Goal: Register for event/course

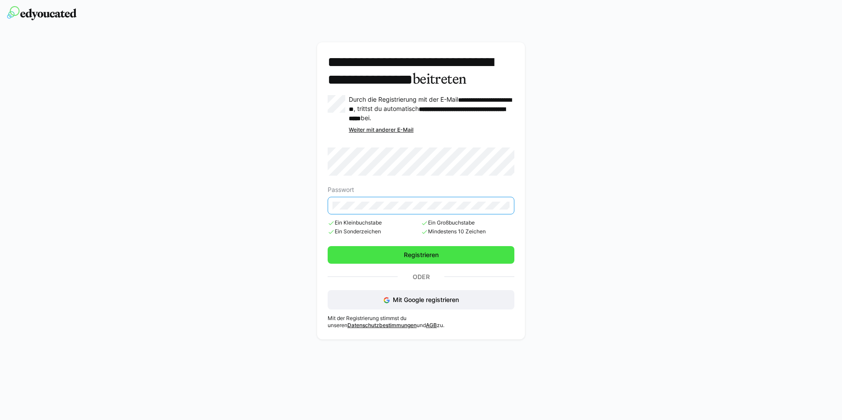
click at [486, 264] on span "Registrieren" at bounding box center [420, 255] width 187 height 18
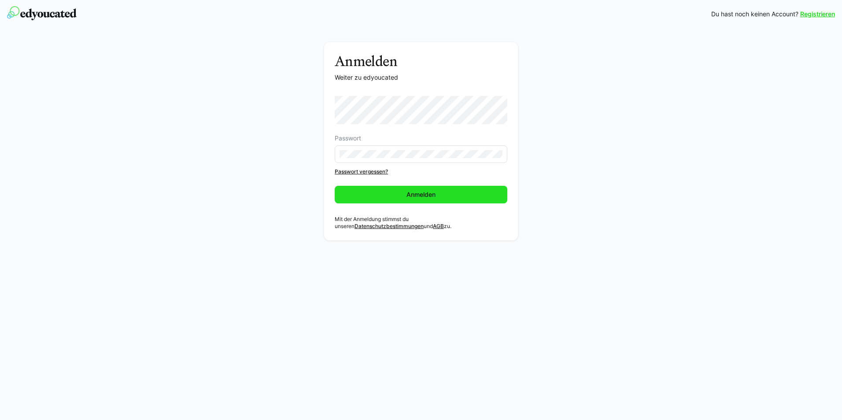
click at [451, 189] on span "Anmelden" at bounding box center [421, 195] width 173 height 18
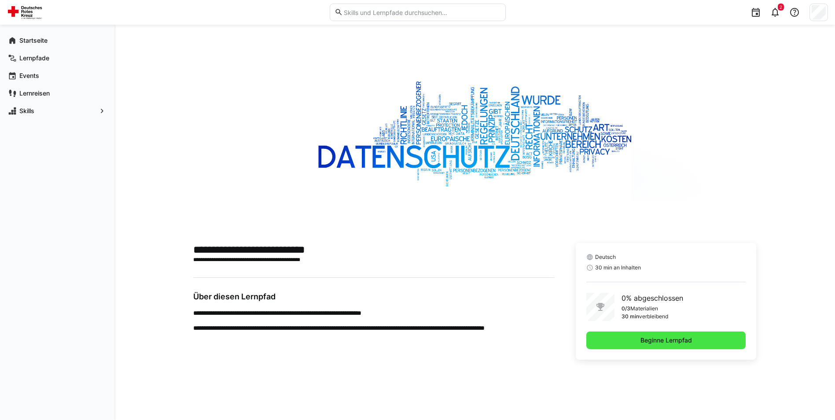
click at [594, 341] on span "Beginne Lernpfad" at bounding box center [666, 340] width 160 height 18
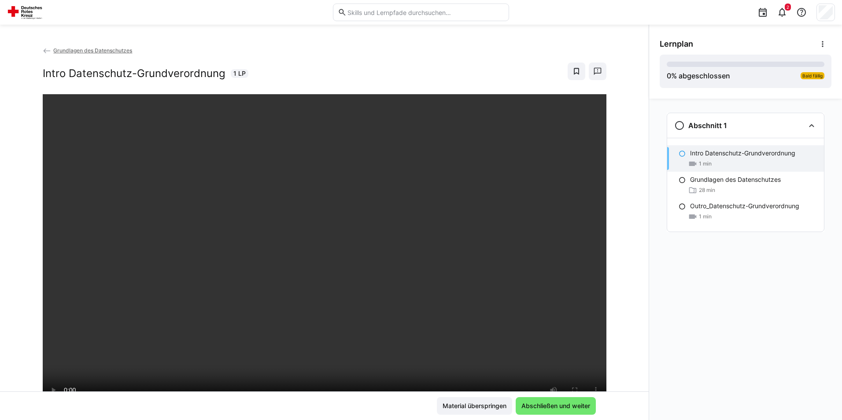
scroll to position [44, 0]
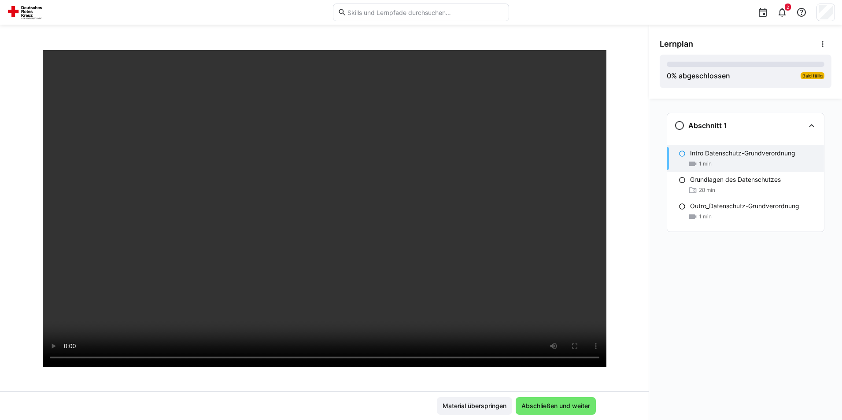
click at [591, 346] on div at bounding box center [595, 353] width 21 height 18
click at [600, 350] on div at bounding box center [595, 353] width 21 height 18
click at [592, 346] on div at bounding box center [595, 353] width 21 height 18
click at [559, 411] on span "Abschließen und weiter" at bounding box center [555, 406] width 80 height 18
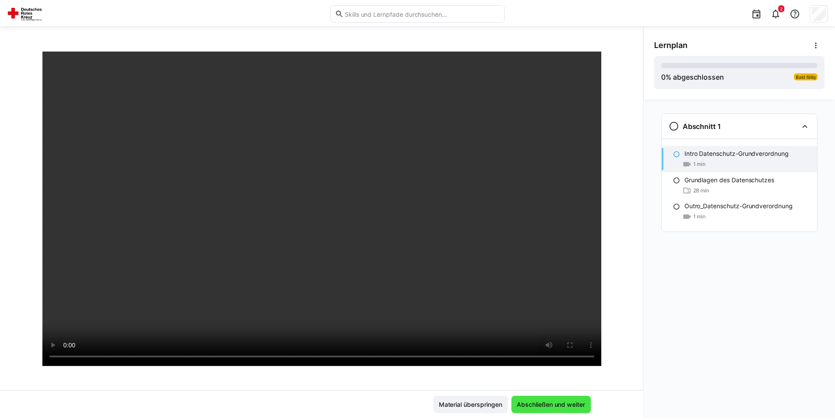
scroll to position [0, 0]
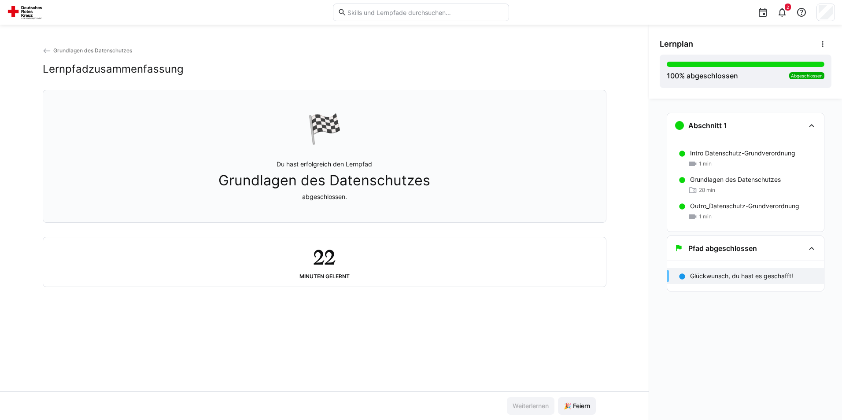
click at [123, 49] on span "Grundlagen des Datenschutzes" at bounding box center [92, 50] width 79 height 7
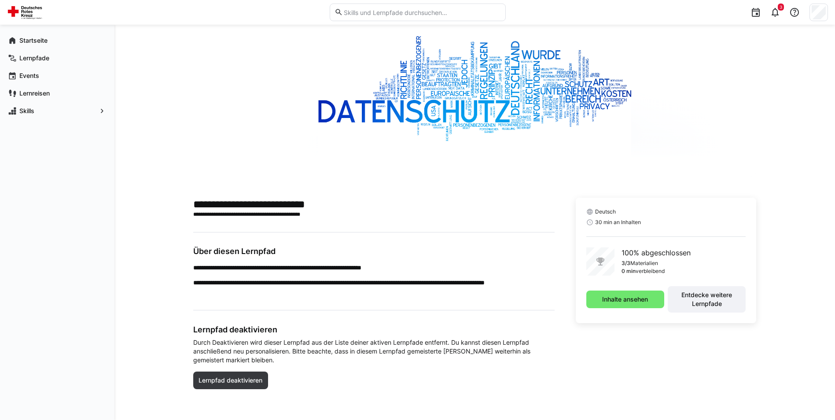
scroll to position [46, 0]
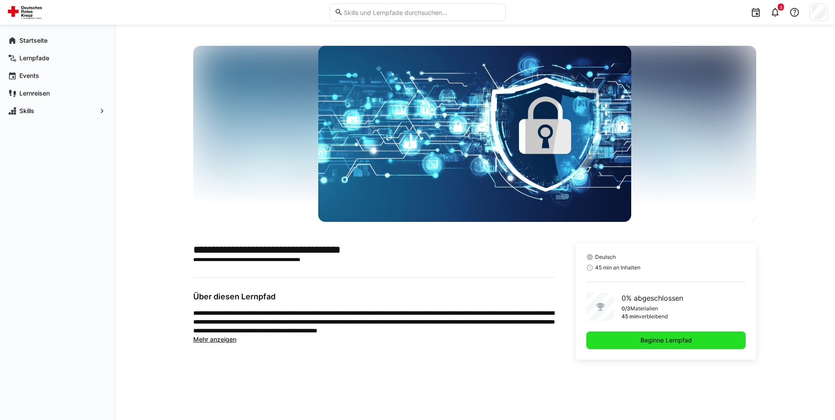
click at [651, 339] on span "Beginne Lernpfad" at bounding box center [666, 340] width 54 height 9
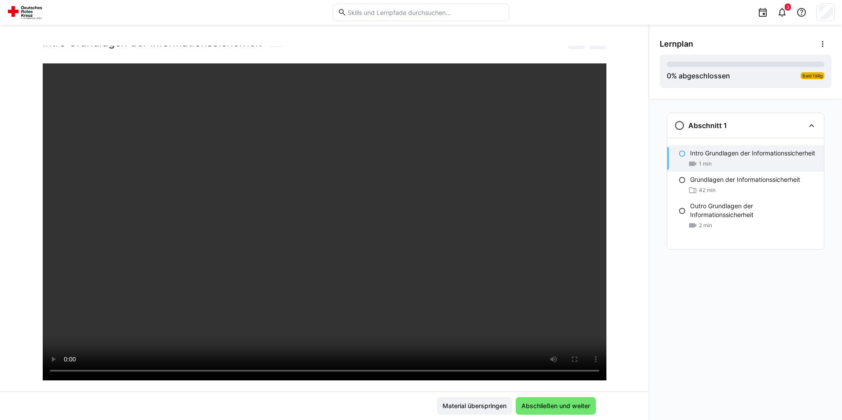
scroll to position [44, 0]
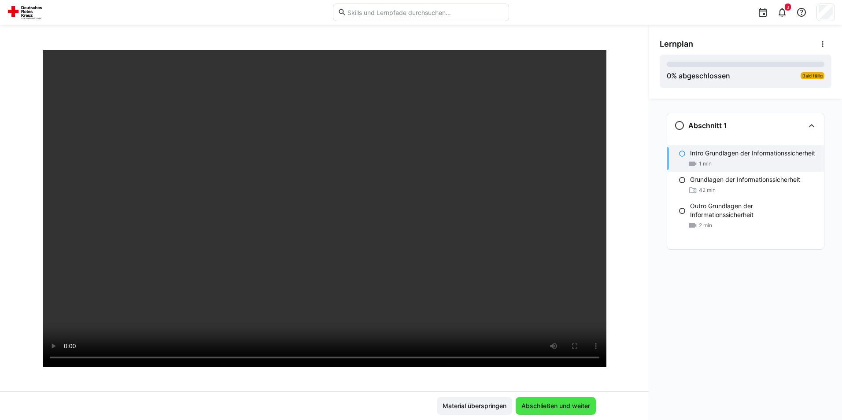
click at [568, 403] on span "Abschließen und weiter" at bounding box center [555, 405] width 71 height 9
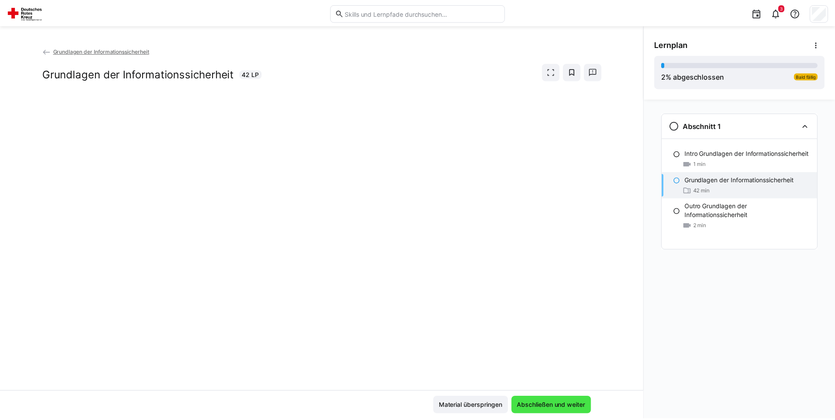
scroll to position [0, 0]
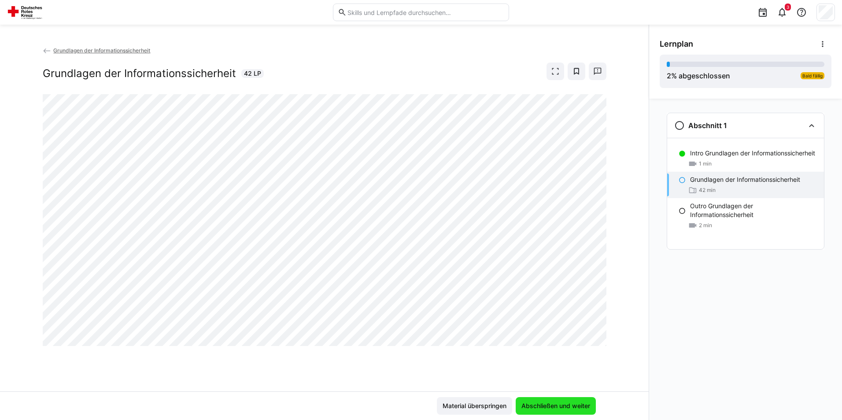
click at [567, 403] on span "Abschließen und weiter" at bounding box center [555, 405] width 71 height 9
click at [539, 401] on span "Abschließen und weiter" at bounding box center [555, 406] width 80 height 18
click at [541, 407] on span "Abschließen und weiter" at bounding box center [555, 405] width 71 height 9
click at [488, 414] on span "Material überspringen" at bounding box center [474, 406] width 75 height 18
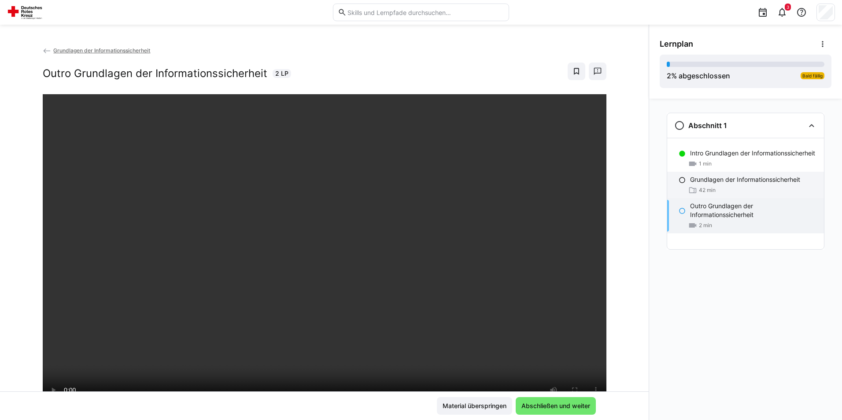
click at [721, 195] on div "42 min" at bounding box center [753, 190] width 127 height 9
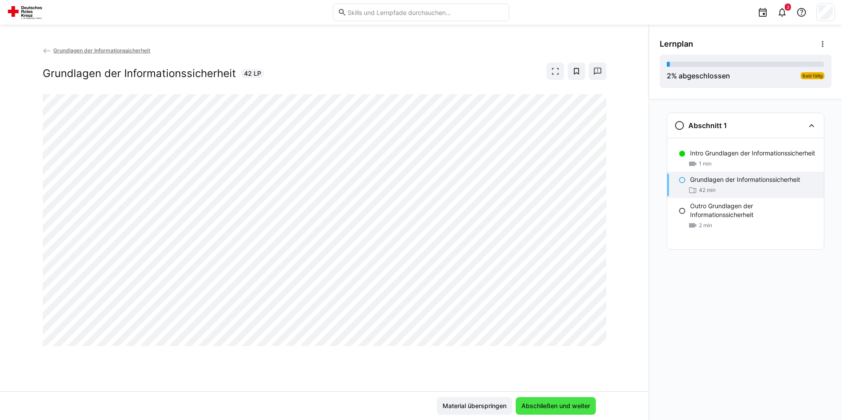
click at [566, 411] on span "Abschließen und weiter" at bounding box center [555, 406] width 80 height 18
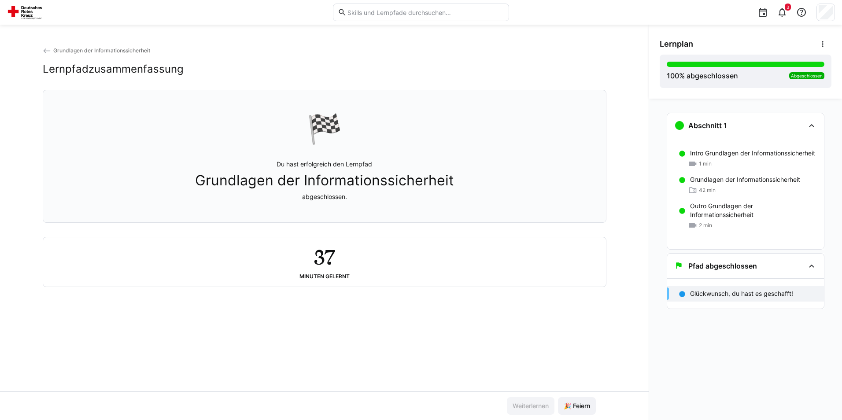
click at [136, 50] on span "Grundlagen der Informationssicherheit" at bounding box center [101, 50] width 97 height 7
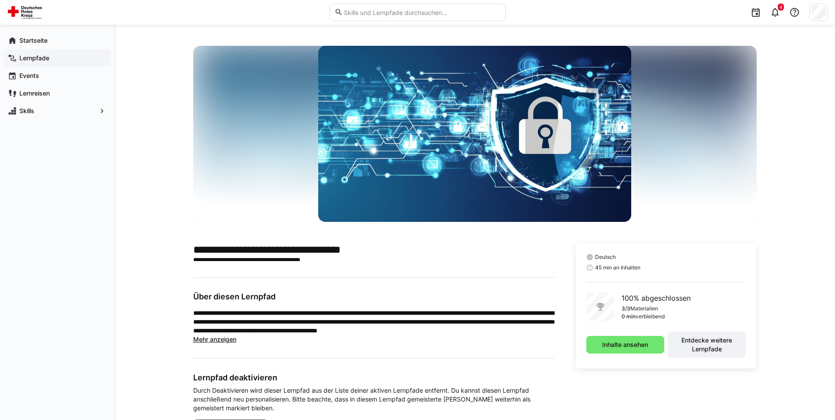
click at [54, 59] on span "Lernpfade" at bounding box center [62, 58] width 88 height 9
